Goal: Find specific page/section: Locate a particular part of the current website

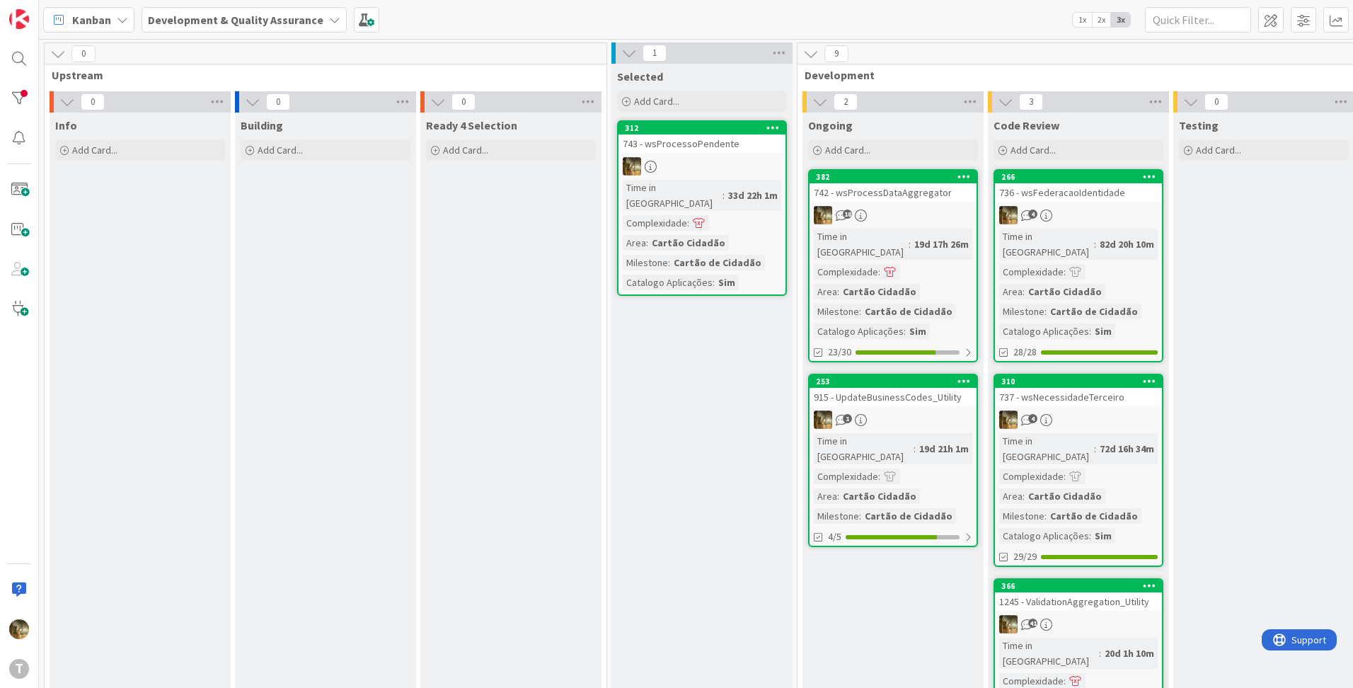
click at [894, 197] on div "742 - wsProcessDataAggregator" at bounding box center [892, 192] width 167 height 18
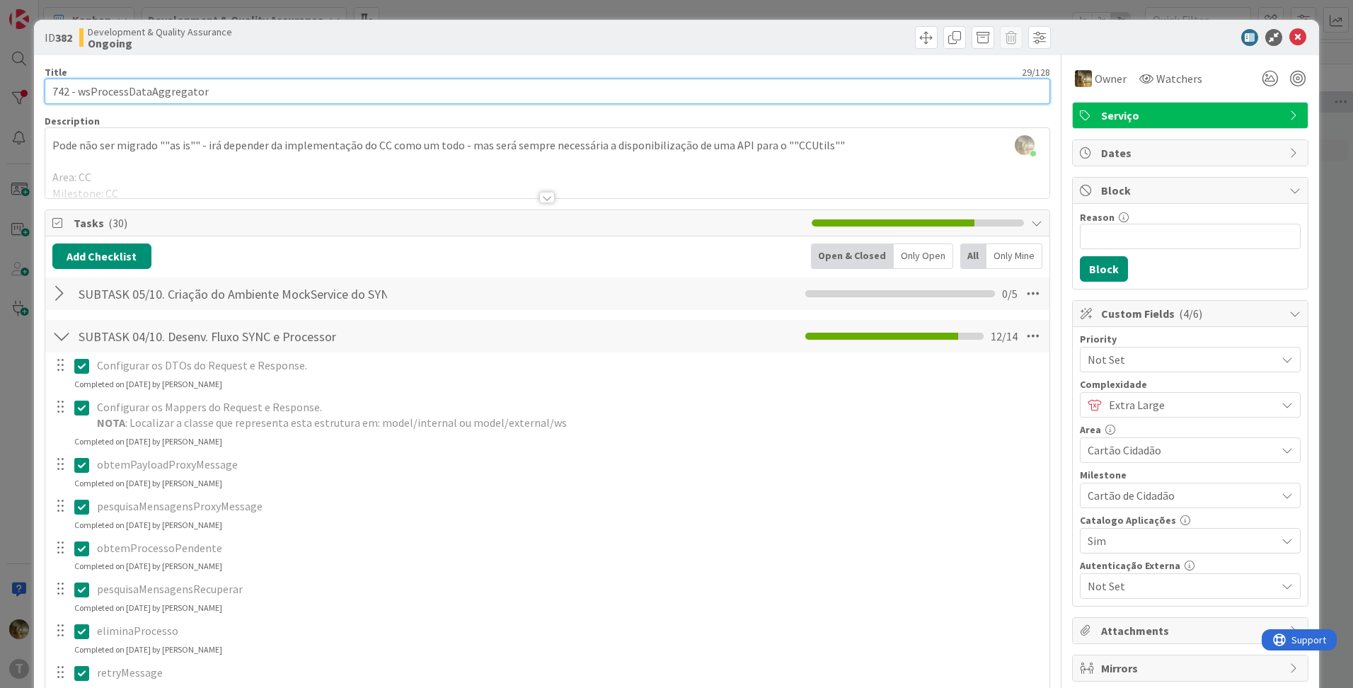
click at [67, 92] on input "742 - wsProcessDataAggregator" at bounding box center [547, 91] width 1005 height 25
click at [64, 91] on input "742 - wsProcessDataAggregator" at bounding box center [547, 91] width 1005 height 25
